Goal: Find specific page/section: Find specific page/section

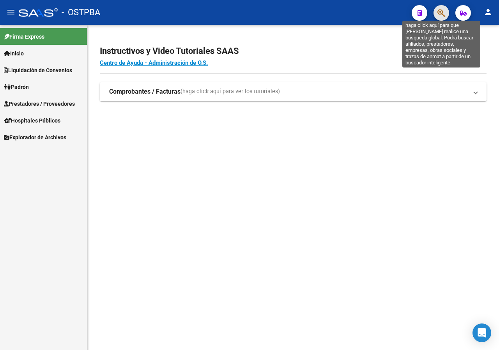
click at [438, 17] on icon "button" at bounding box center [442, 13] width 8 height 9
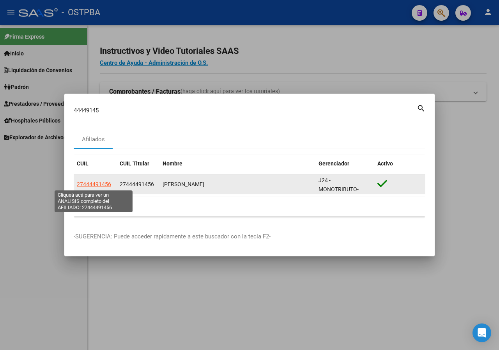
click at [95, 185] on span "27444491456" at bounding box center [94, 184] width 34 height 6
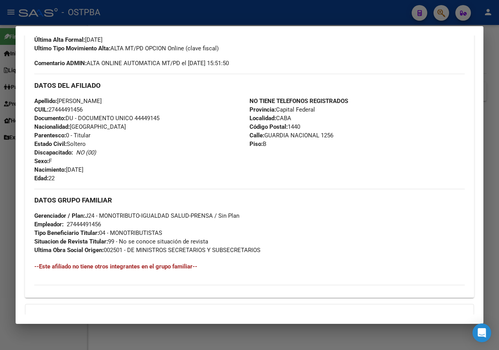
scroll to position [234, 0]
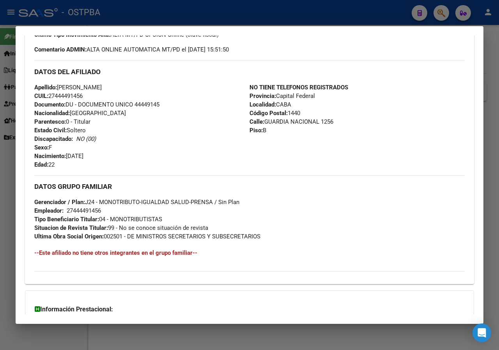
click at [0, 139] on div at bounding box center [249, 175] width 499 height 350
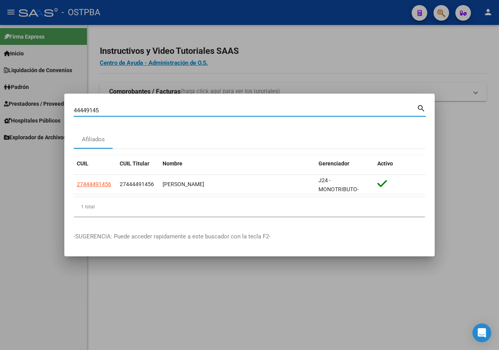
click at [124, 112] on input "44449145" at bounding box center [245, 110] width 343 height 7
click at [123, 110] on input "44449145" at bounding box center [245, 110] width 343 height 7
click at [108, 112] on input "44449145" at bounding box center [245, 110] width 343 height 7
paste input "0760617"
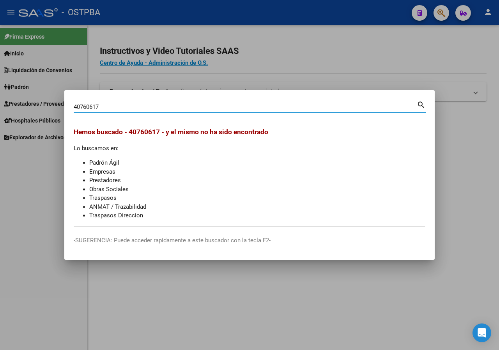
click at [133, 105] on input "40760617" at bounding box center [245, 106] width 343 height 7
paste input "20270613"
click at [112, 105] on input "20270613" at bounding box center [245, 106] width 343 height 7
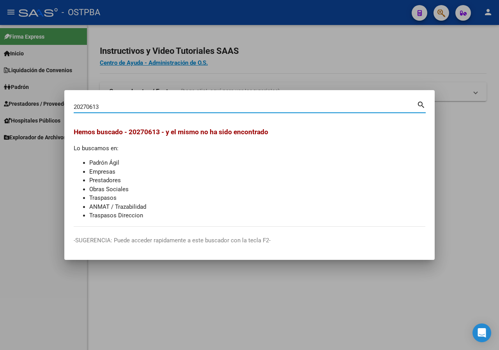
paste input "36591412"
type input "36591412"
click at [297, 50] on div at bounding box center [249, 175] width 499 height 350
